Goal: Transaction & Acquisition: Book appointment/travel/reservation

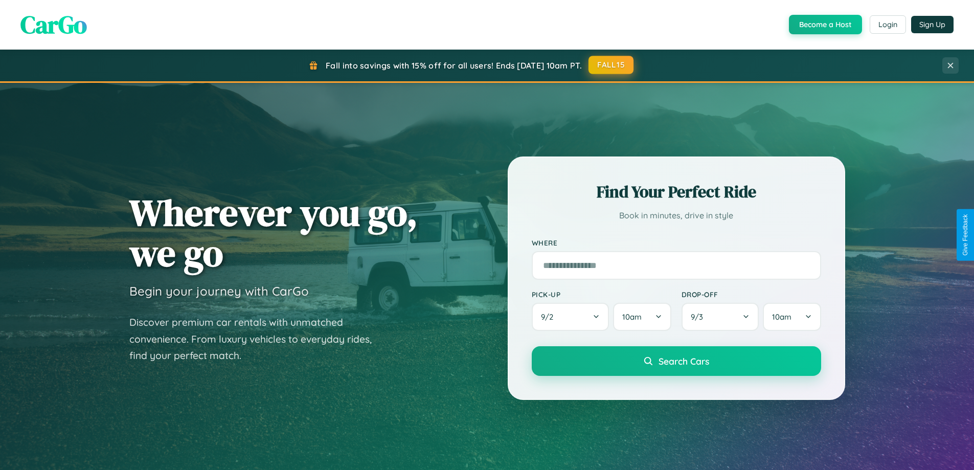
click at [612, 65] on button "FALL15" at bounding box center [610, 65] width 45 height 18
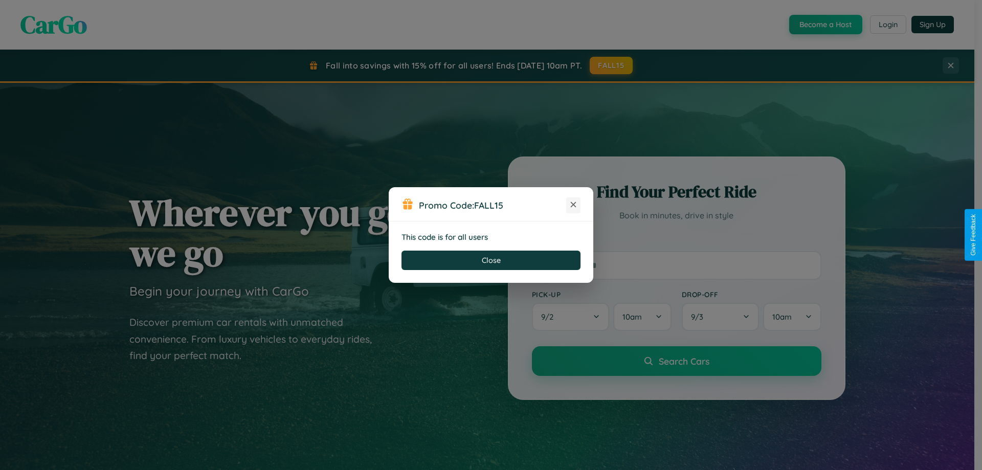
click at [573, 205] on icon at bounding box center [573, 204] width 10 height 10
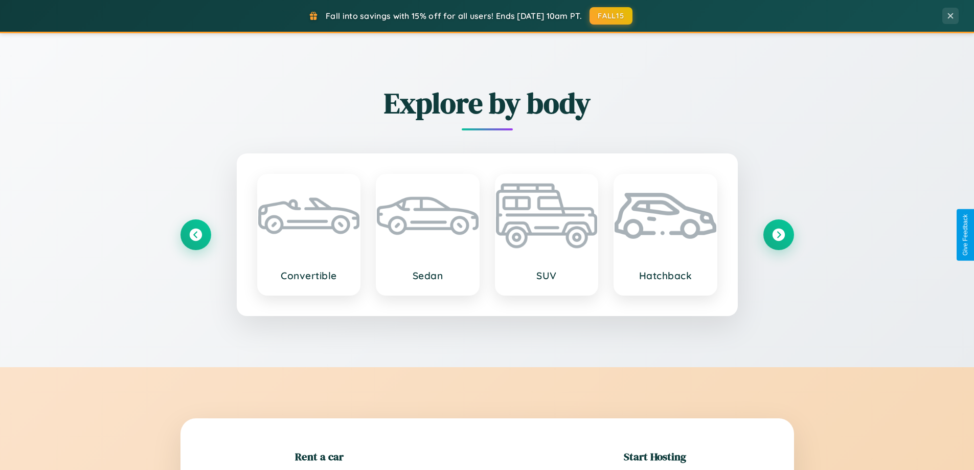
scroll to position [221, 0]
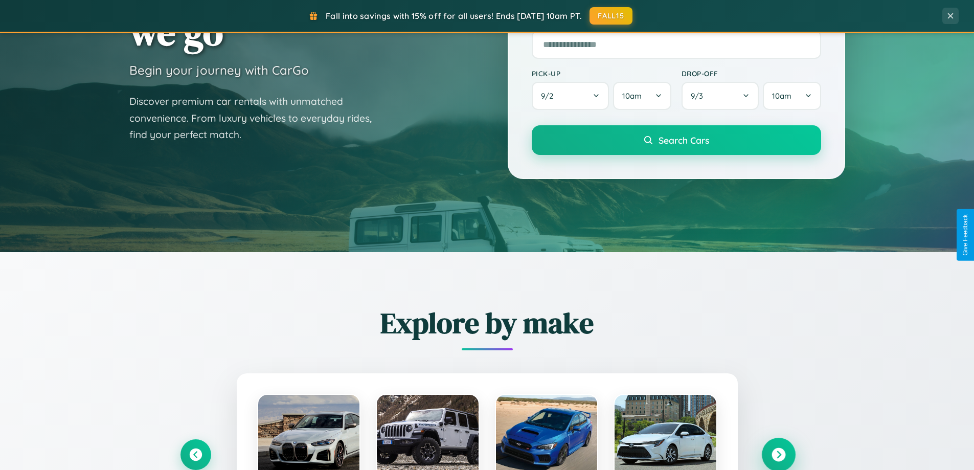
click at [778, 455] on icon at bounding box center [779, 455] width 14 height 14
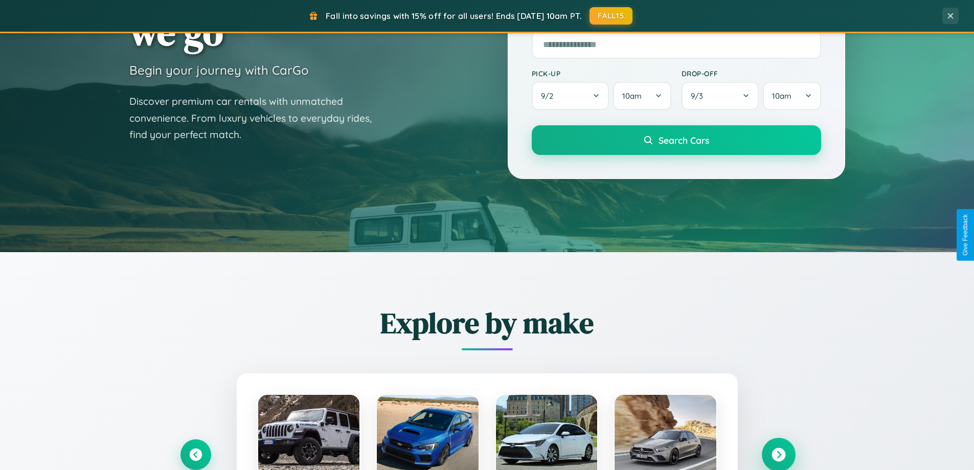
click at [778, 454] on icon at bounding box center [779, 455] width 14 height 14
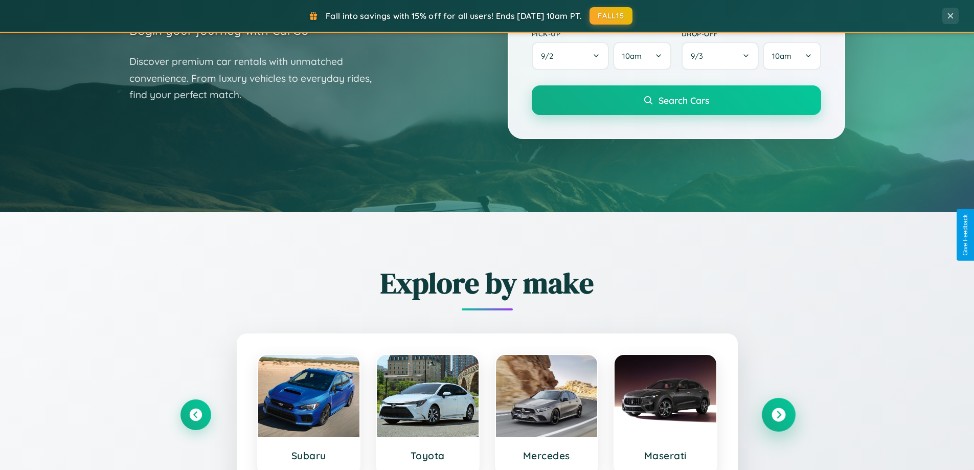
scroll to position [1643, 0]
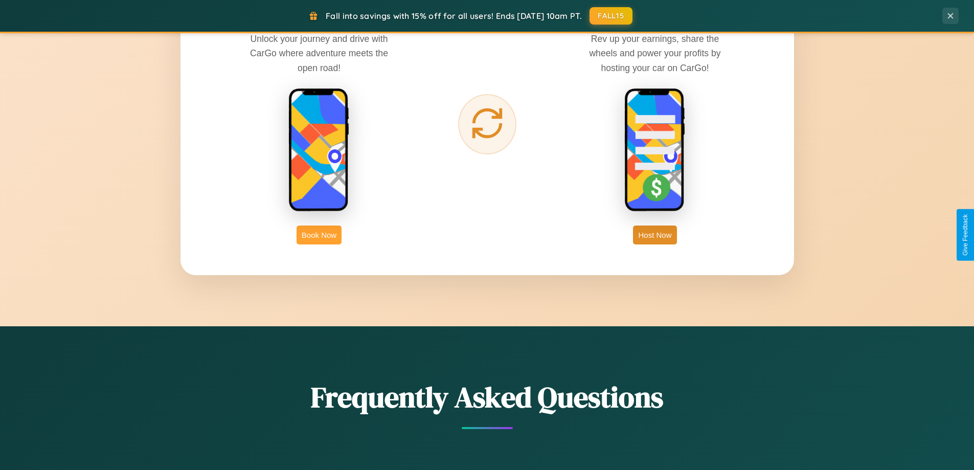
click at [319, 235] on button "Book Now" at bounding box center [319, 234] width 45 height 19
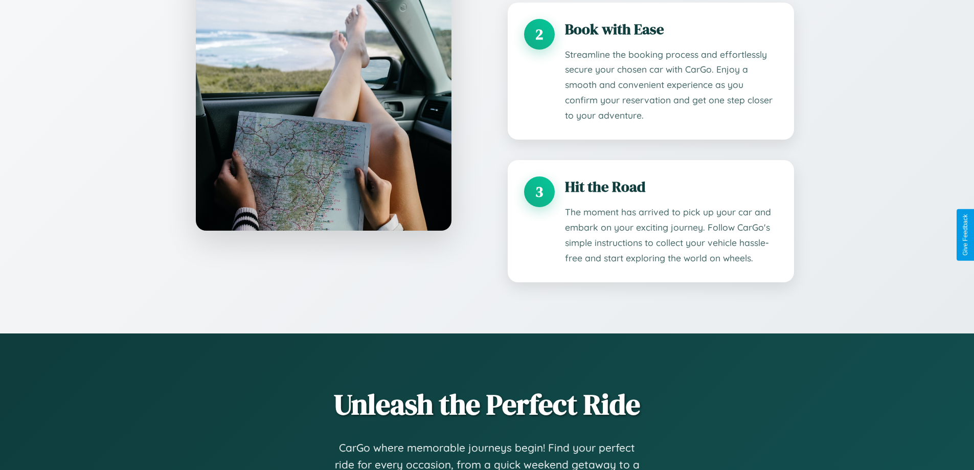
scroll to position [1553, 0]
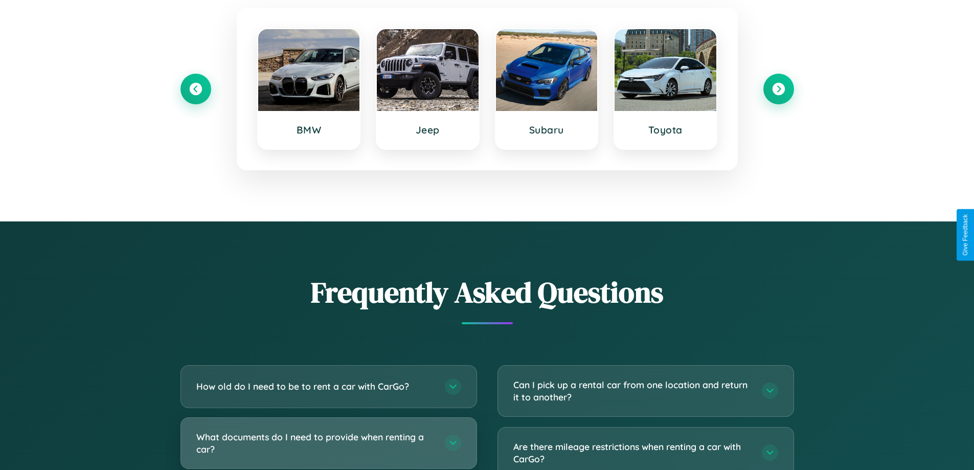
click at [328, 443] on h3 "What documents do I need to provide when renting a car?" at bounding box center [315, 443] width 238 height 25
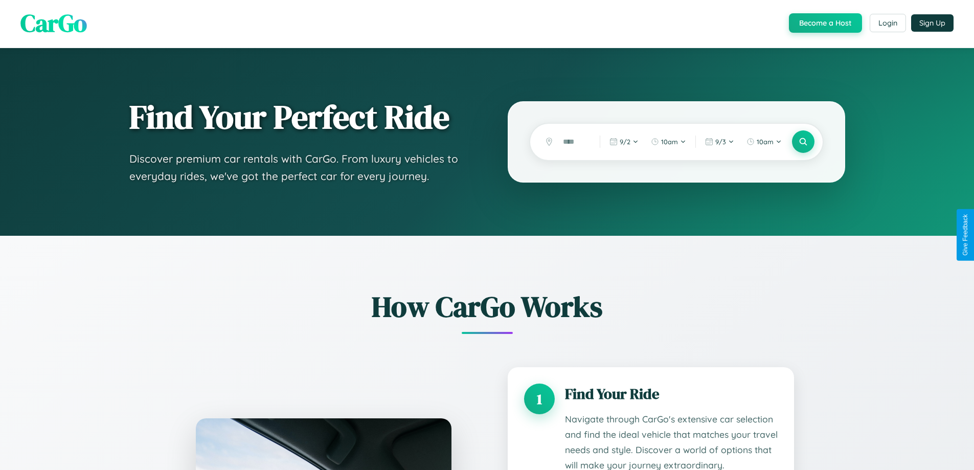
scroll to position [0, 0]
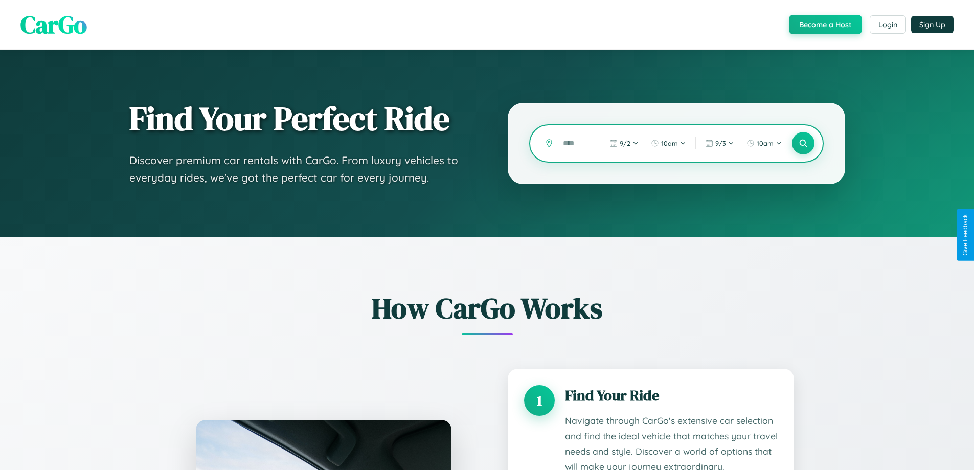
click at [574, 143] on input "text" at bounding box center [574, 143] width 32 height 18
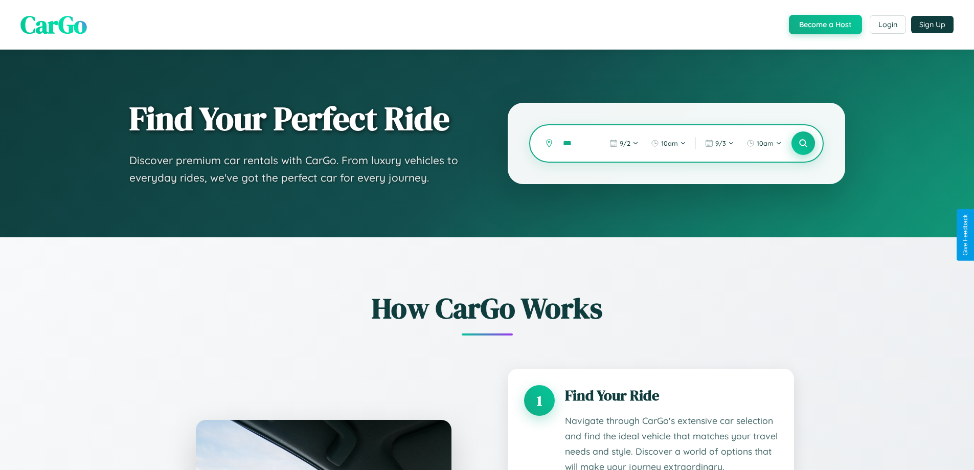
type input "***"
click at [803, 143] on icon at bounding box center [803, 144] width 10 height 10
